Goal: Go to known website: Go to known website

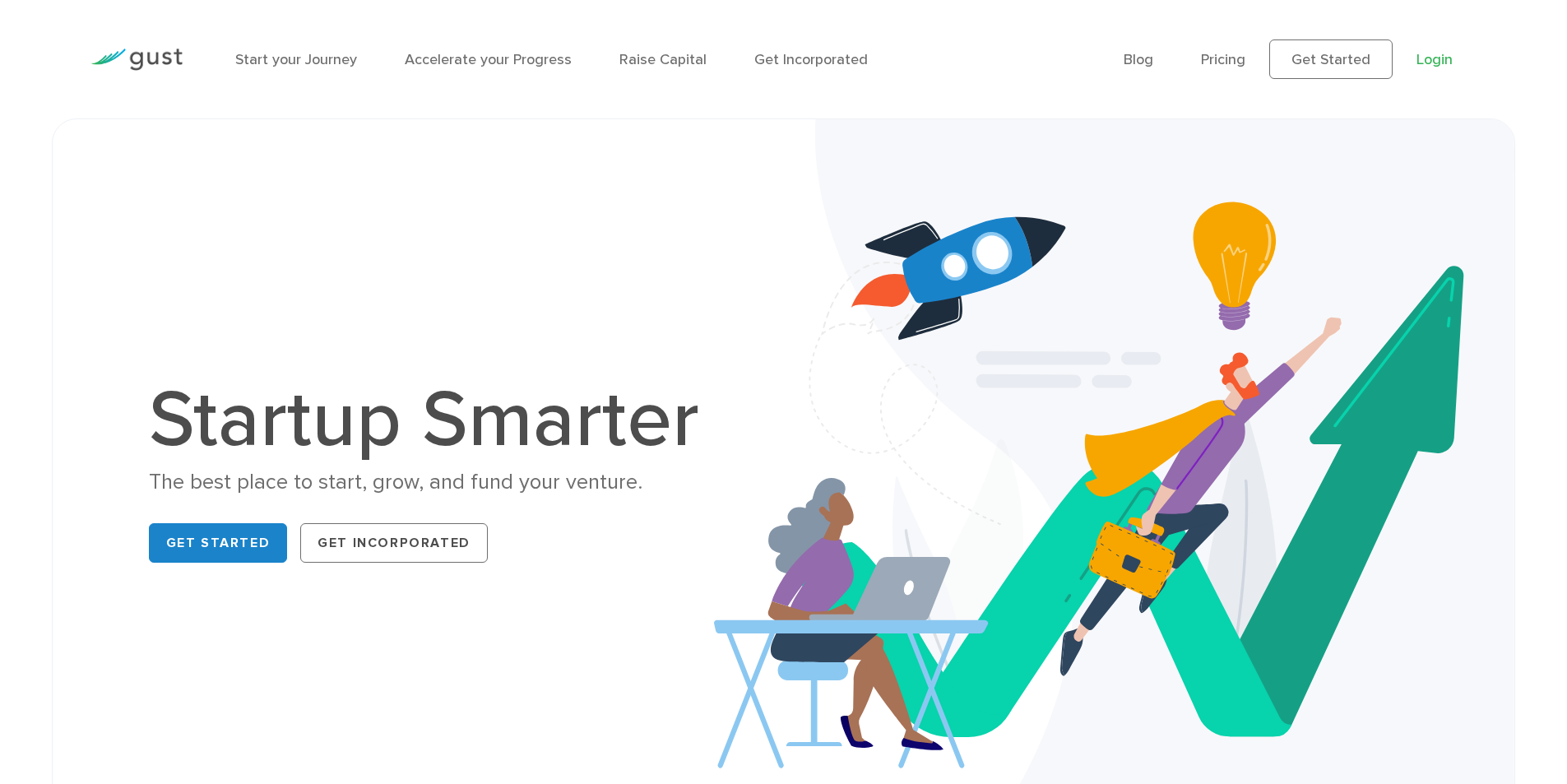
click at [1419, 55] on link "Login" at bounding box center [1435, 60] width 36 height 17
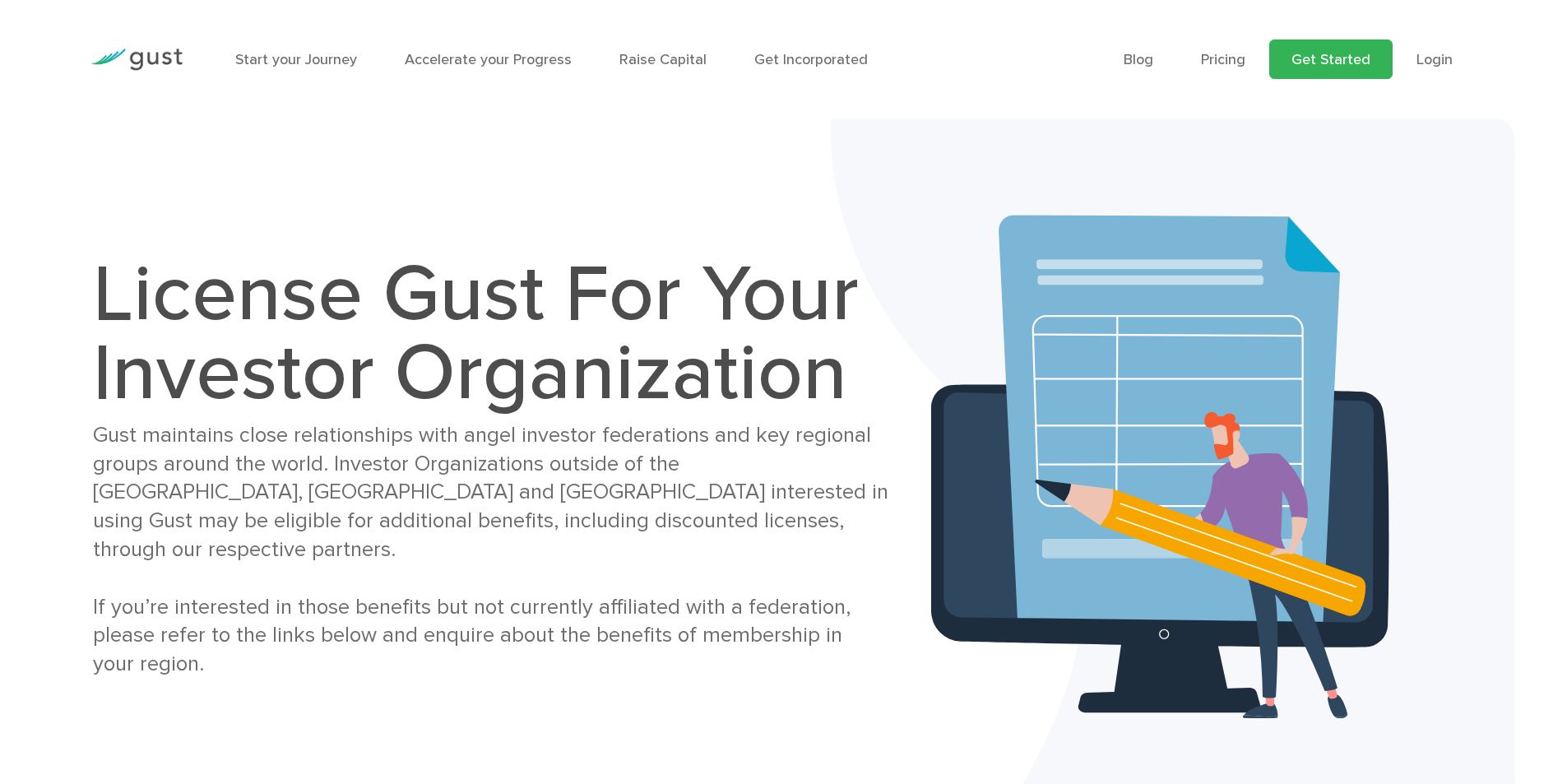
click at [1326, 59] on link "Get Started" at bounding box center [1331, 59] width 124 height 39
click at [1450, 56] on link "Login" at bounding box center [1435, 60] width 36 height 17
click at [1440, 59] on link "Login" at bounding box center [1435, 60] width 36 height 17
